Goal: Task Accomplishment & Management: Use online tool/utility

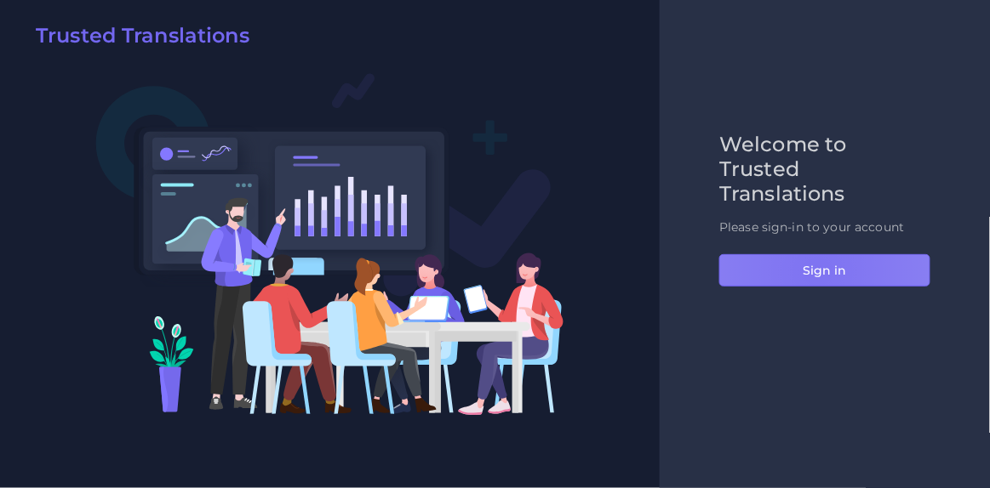
click at [817, 271] on button "Sign in" at bounding box center [824, 270] width 211 height 32
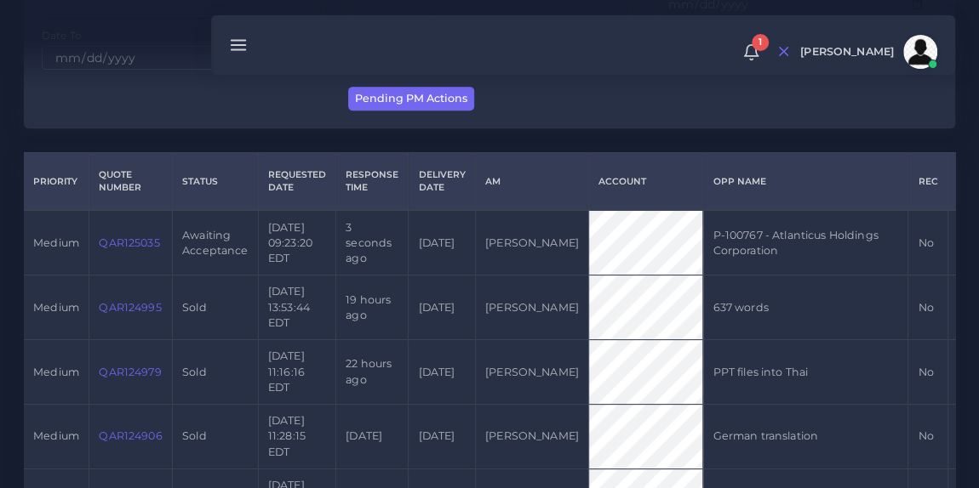
scroll to position [369, 0]
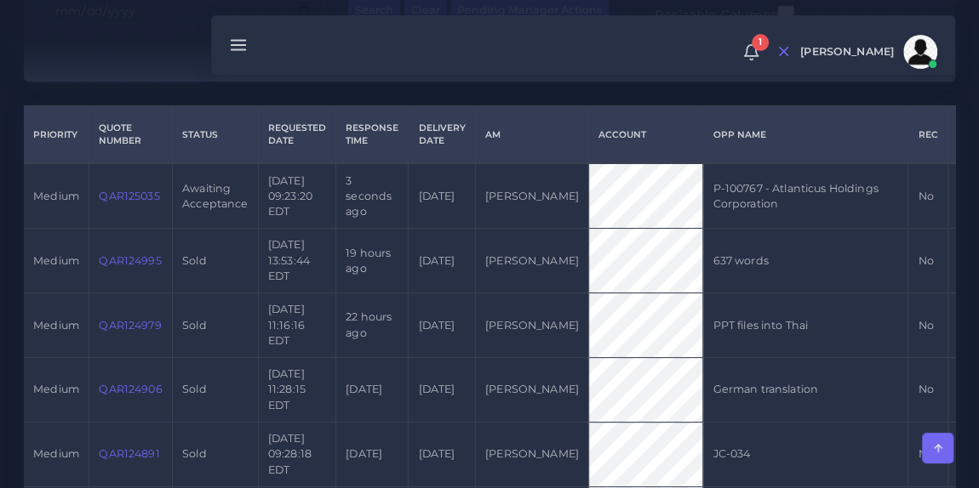
click at [112, 203] on link "QAR125035" at bounding box center [129, 196] width 60 height 13
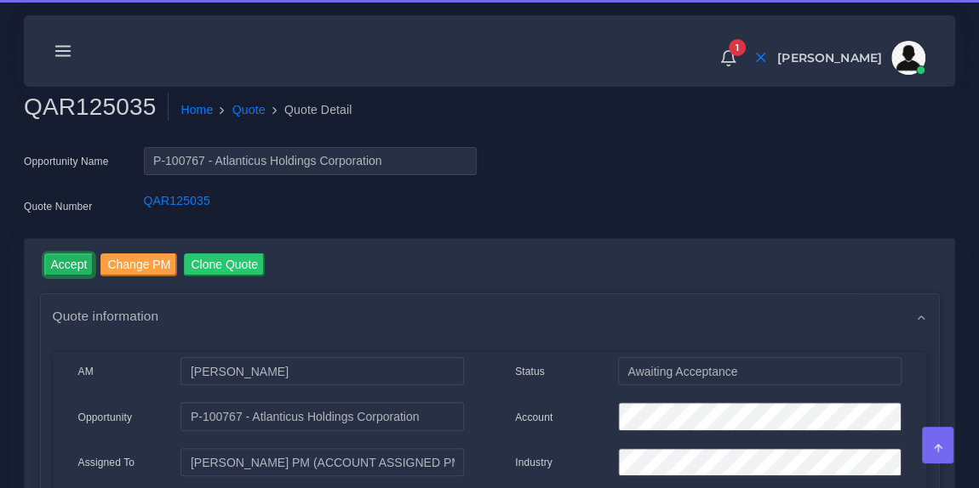
click at [69, 260] on input "Accept" at bounding box center [69, 265] width 50 height 23
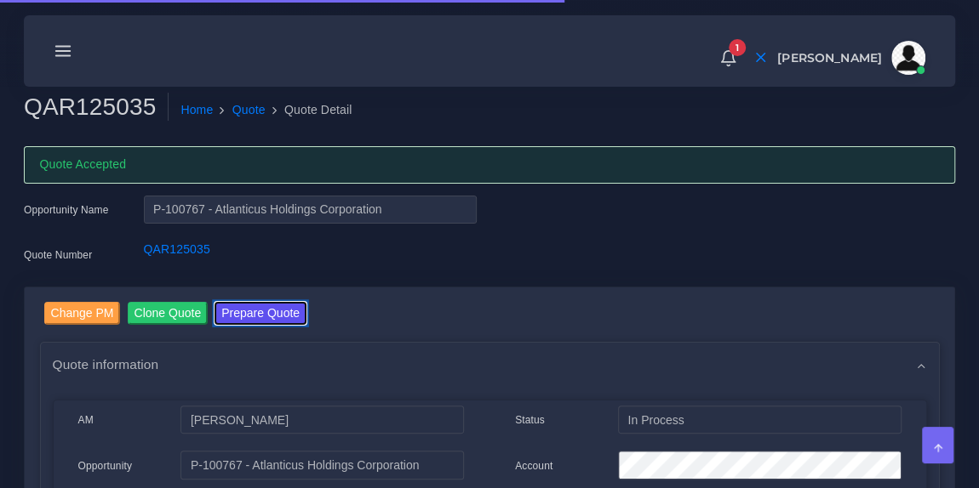
click at [250, 306] on button "Prepare Quote" at bounding box center [260, 313] width 92 height 23
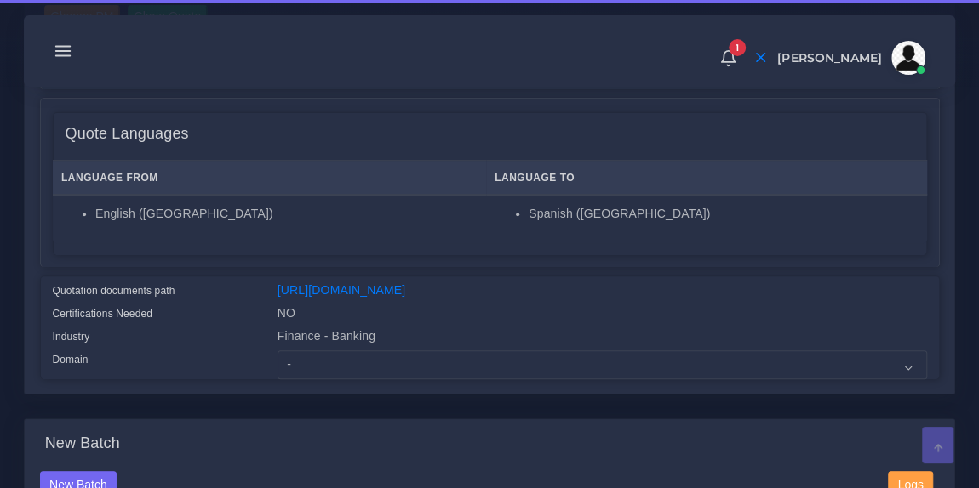
scroll to position [251, 0]
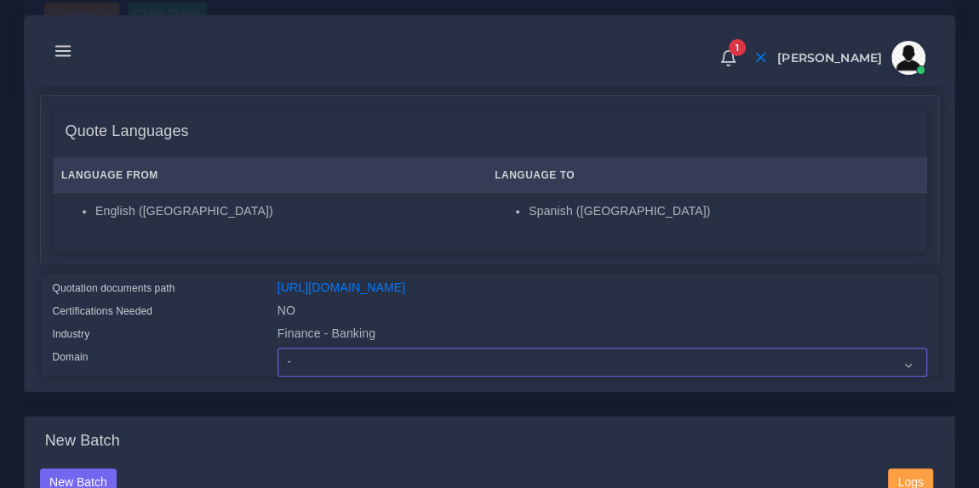
click at [354, 377] on select "- Advertising and Media Agriculture, Forestry and Fishing Architecture, Buildin…" at bounding box center [601, 362] width 649 height 29
select select "Finance - Banking"
click at [277, 358] on select "- Advertising and Media Agriculture, Forestry and Fishing Architecture, Buildin…" at bounding box center [601, 362] width 649 height 29
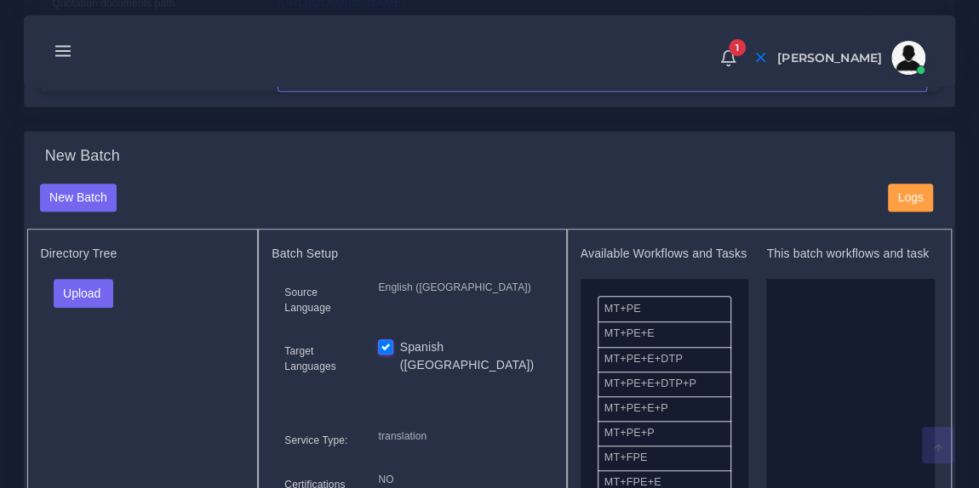
scroll to position [572, 0]
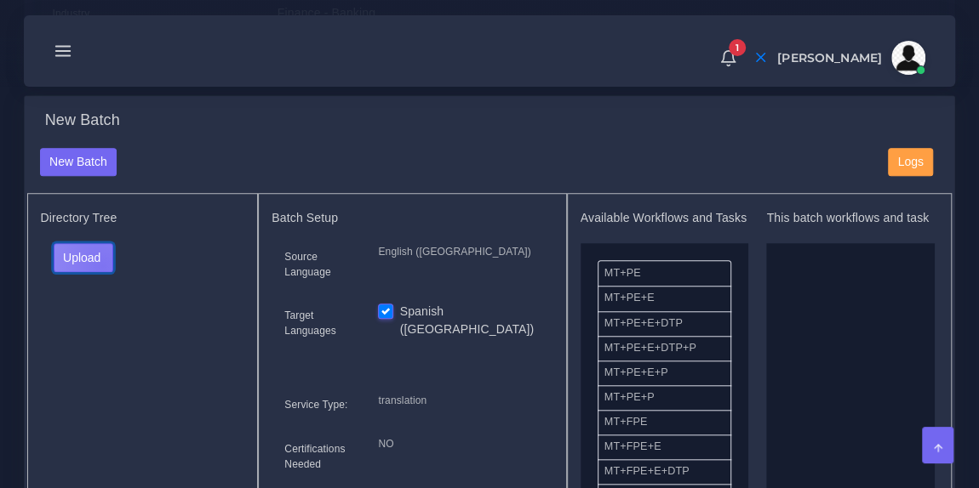
click at [101, 272] on button "Upload" at bounding box center [84, 257] width 60 height 29
click at [100, 332] on label "Files" at bounding box center [112, 321] width 117 height 21
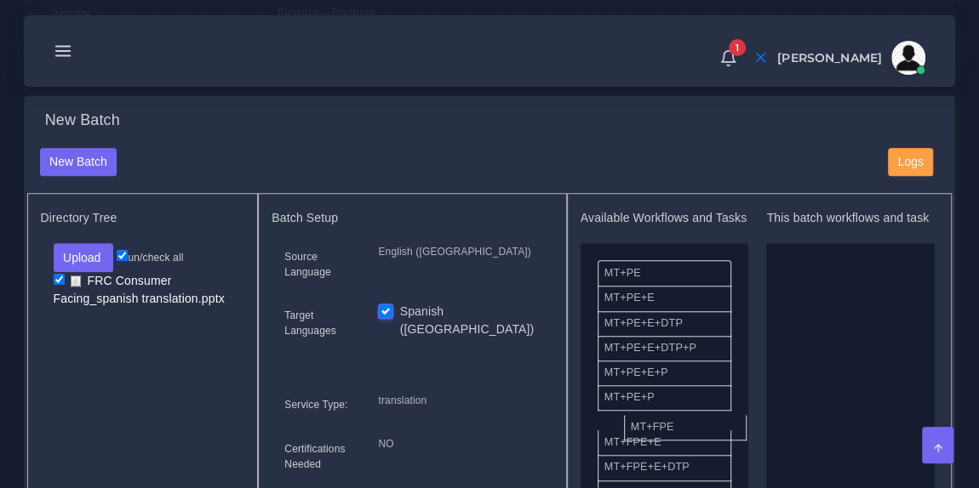
drag, startPoint x: 677, startPoint y: 442, endPoint x: 837, endPoint y: 368, distance: 177.4
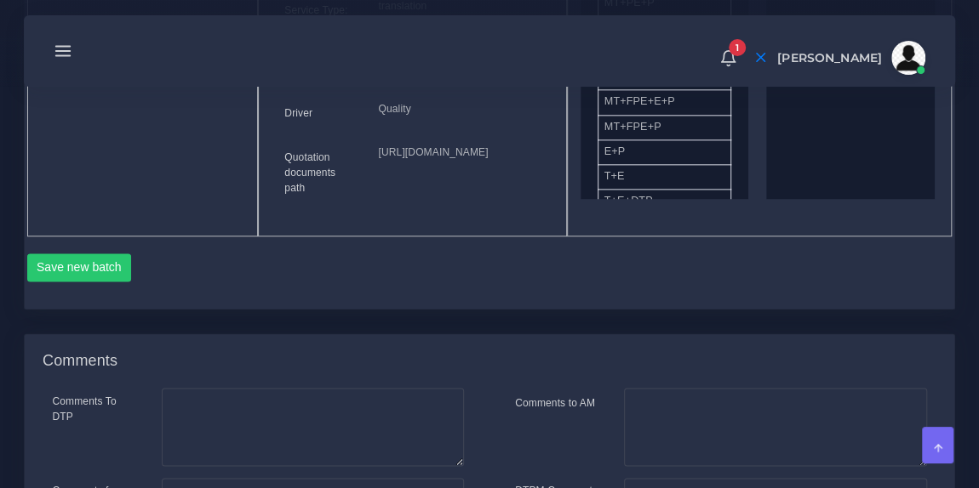
scroll to position [973, 0]
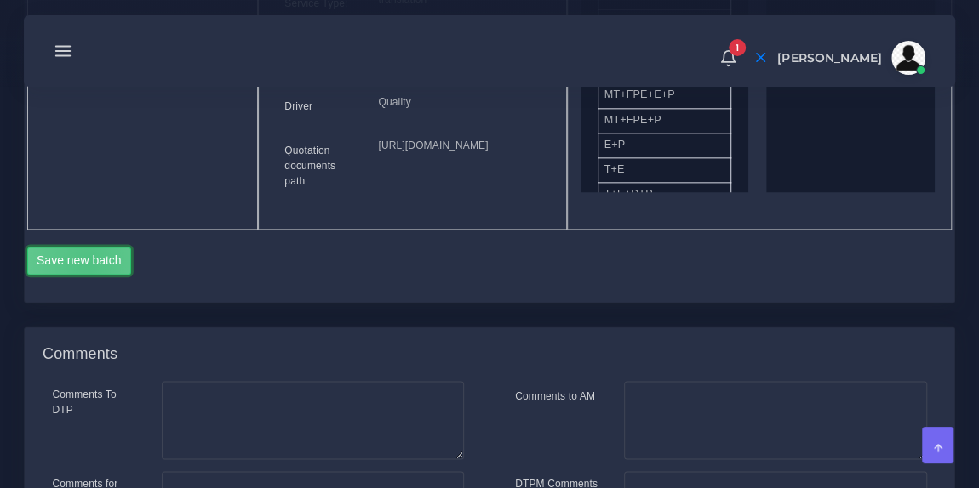
click at [87, 276] on button "Save new batch" at bounding box center [79, 261] width 105 height 29
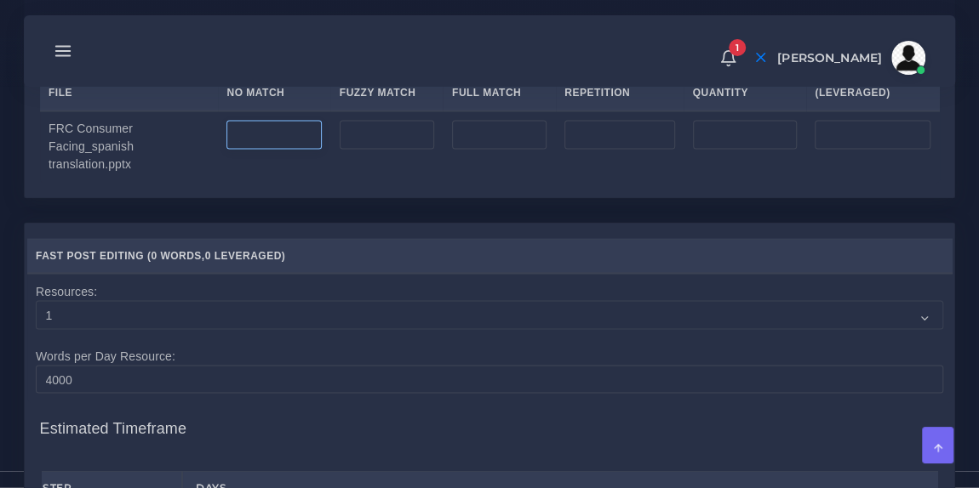
click at [262, 149] on input "number" at bounding box center [273, 134] width 94 height 29
type input "225"
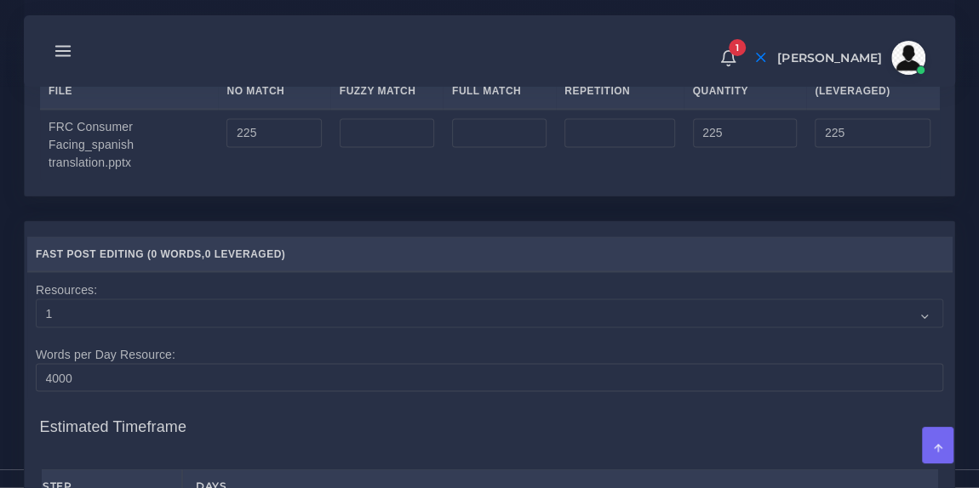
click at [351, 100] on div "Upload WC from MemSource/Trados CSV File No Match Fuzzy Match Full Match Repeti…" at bounding box center [489, 104] width 929 height 181
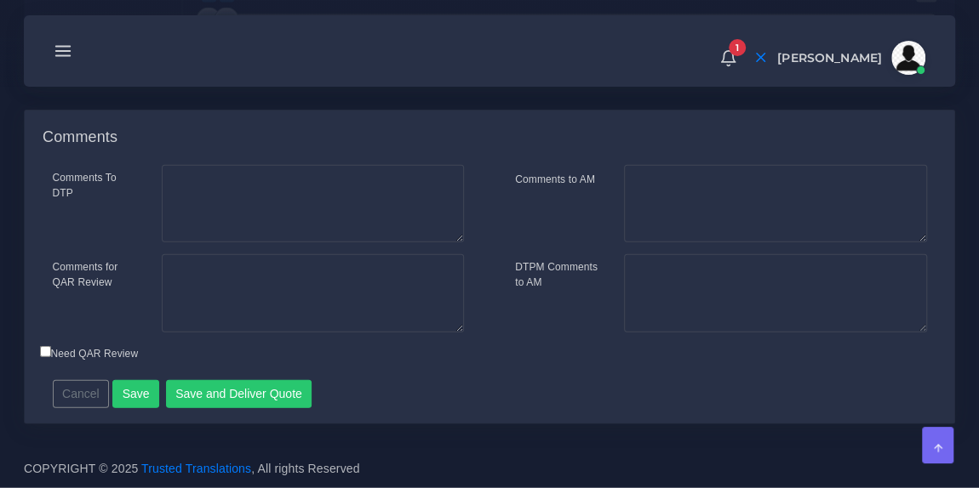
scroll to position [1967, 0]
click at [255, 385] on button "Save and Deliver Quote" at bounding box center [239, 394] width 146 height 29
